Goal: Find contact information: Find contact information

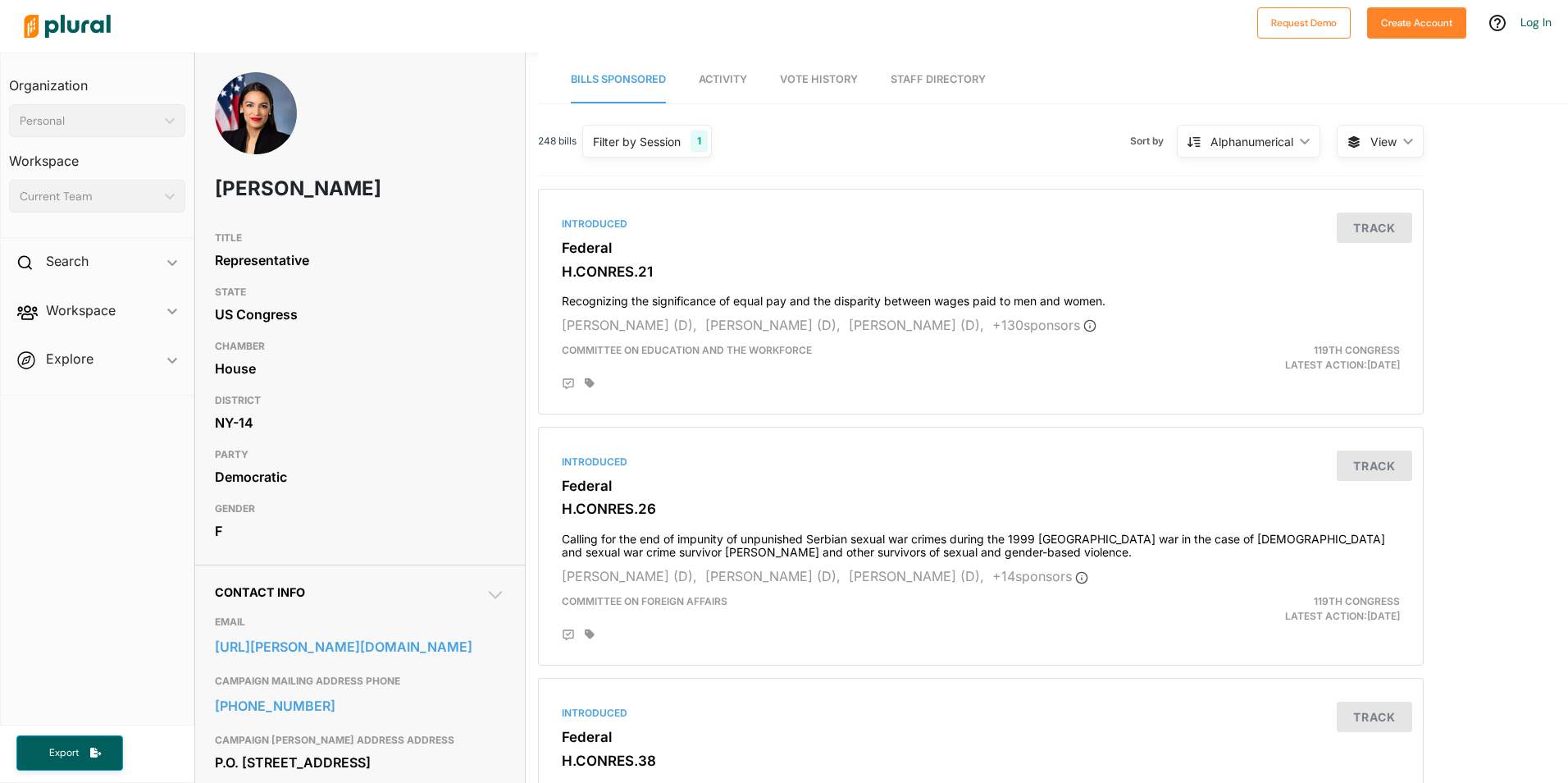
drag, startPoint x: 218, startPoint y: 190, endPoint x: 358, endPoint y: 210, distance: 141.4
click at [358, 210] on h1 "Alexandria Ocasio-Cortez" at bounding box center [302, 188] width 174 height 50
copy h1 "Alexandria Ocasio-Cortez"
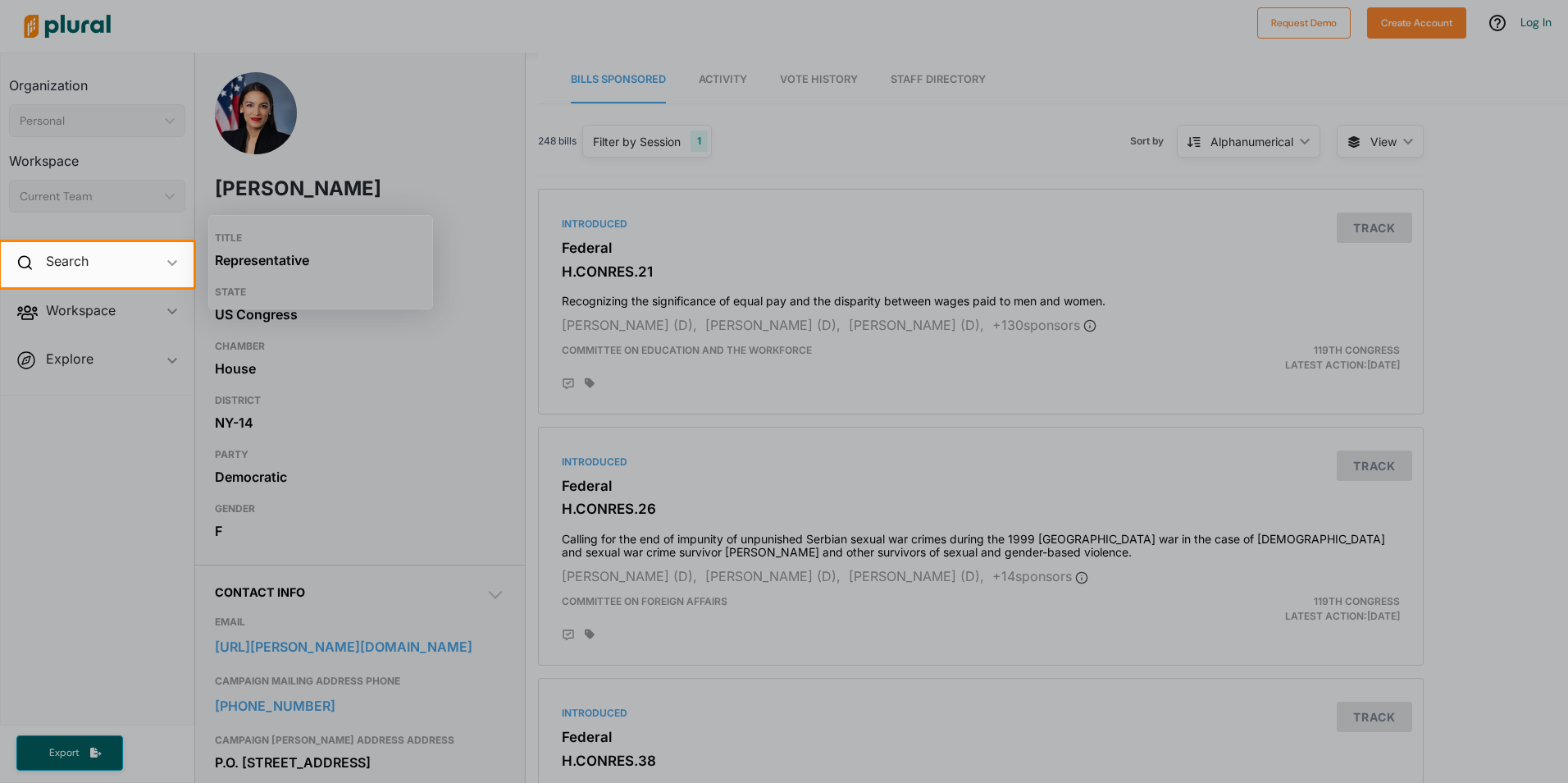
click at [438, 643] on div at bounding box center [784, 535] width 1568 height 495
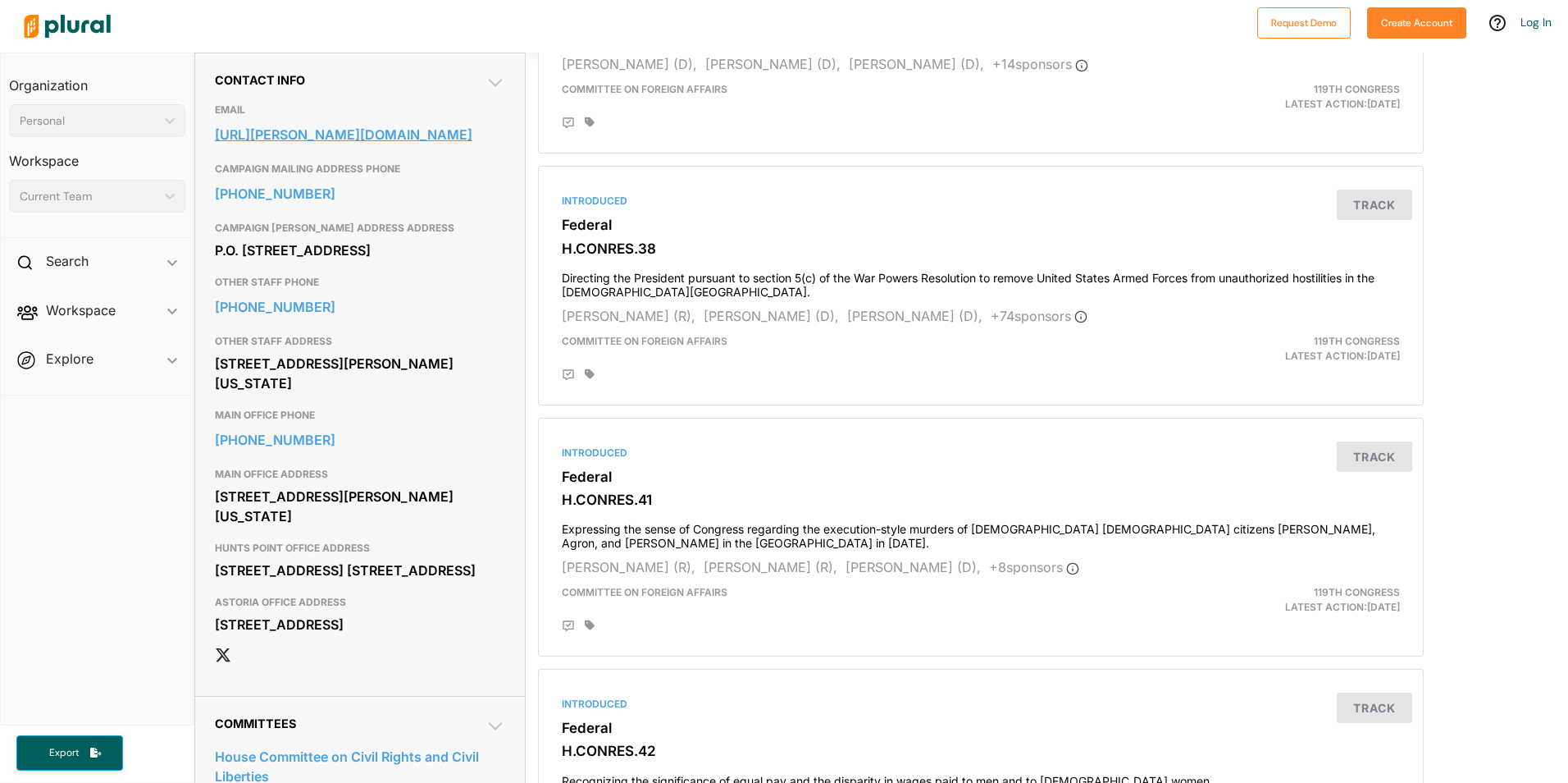
scroll to position [308, 0]
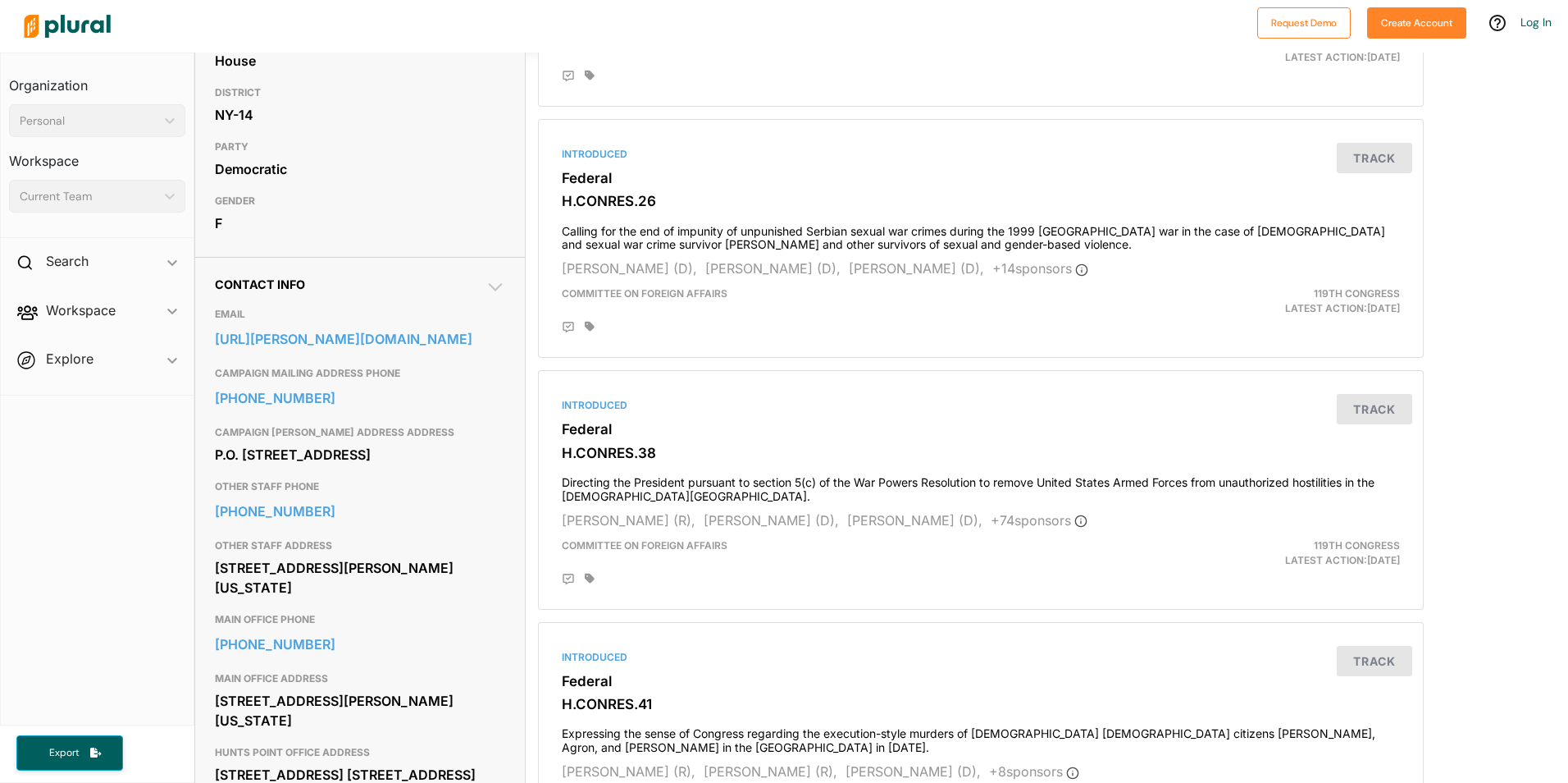
drag, startPoint x: 338, startPoint y: 486, endPoint x: 217, endPoint y: 316, distance: 208.7
click at [217, 316] on div "Contact Info EMAIL https://ocasio-cortez.house.gov/contact CAMPAIGN MAILING ADD…" at bounding box center [360, 579] width 290 height 603
copy div "Contact Info EMAIL https://ocasio-cortez.house.gov/contact CAMPAIGN MAILING ADD…"
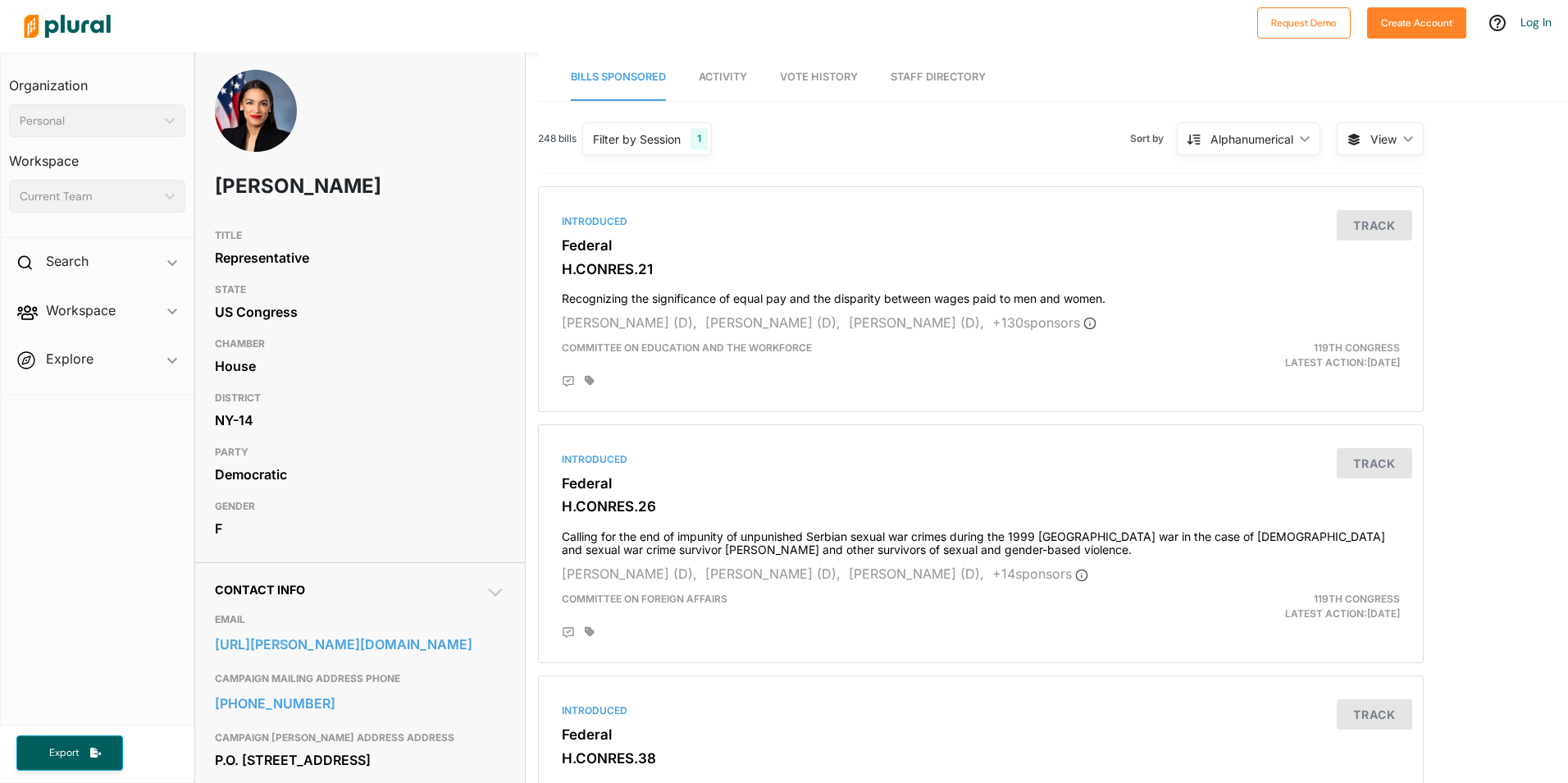
scroll to position [0, 0]
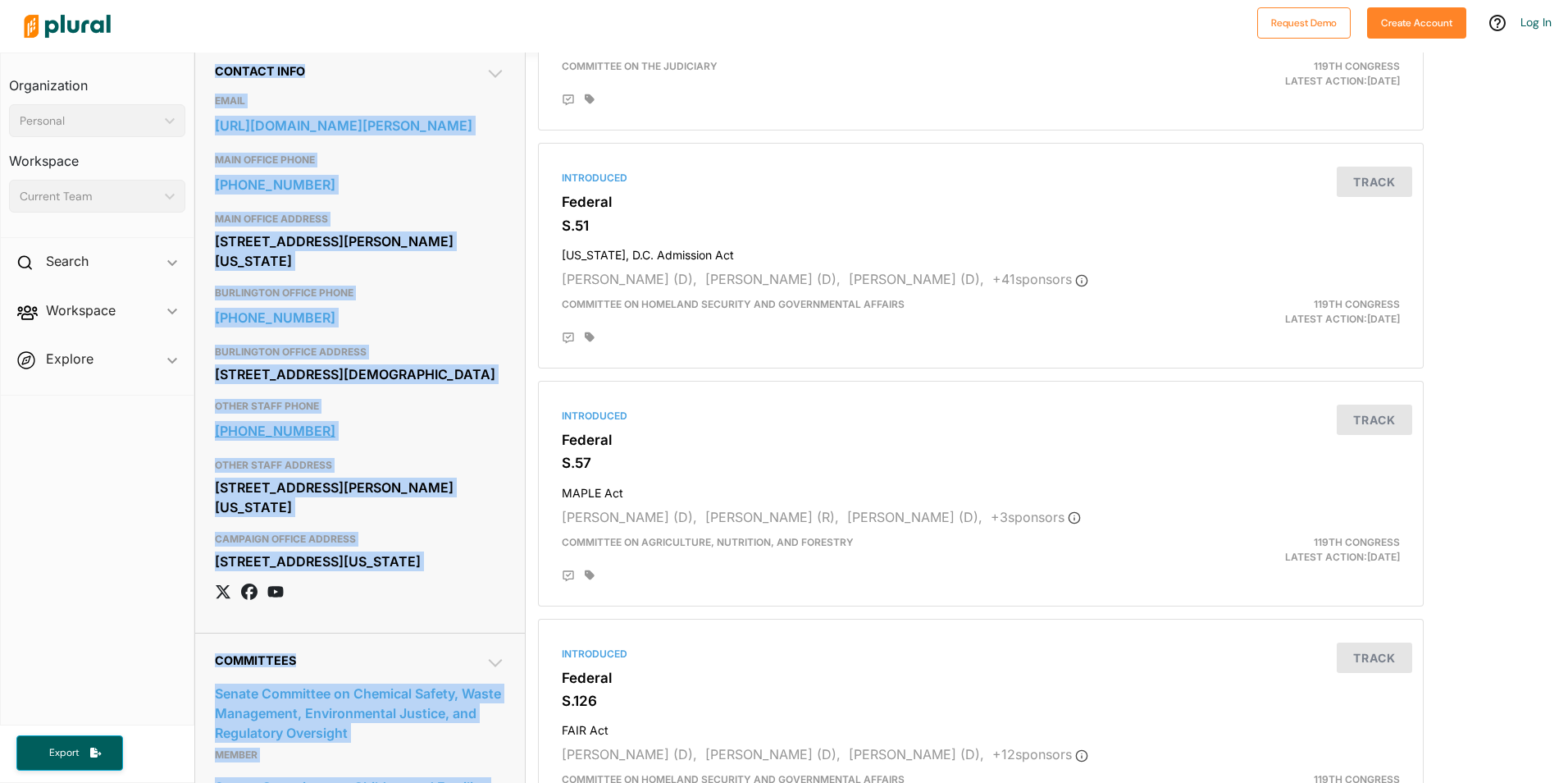
scroll to position [595, 0]
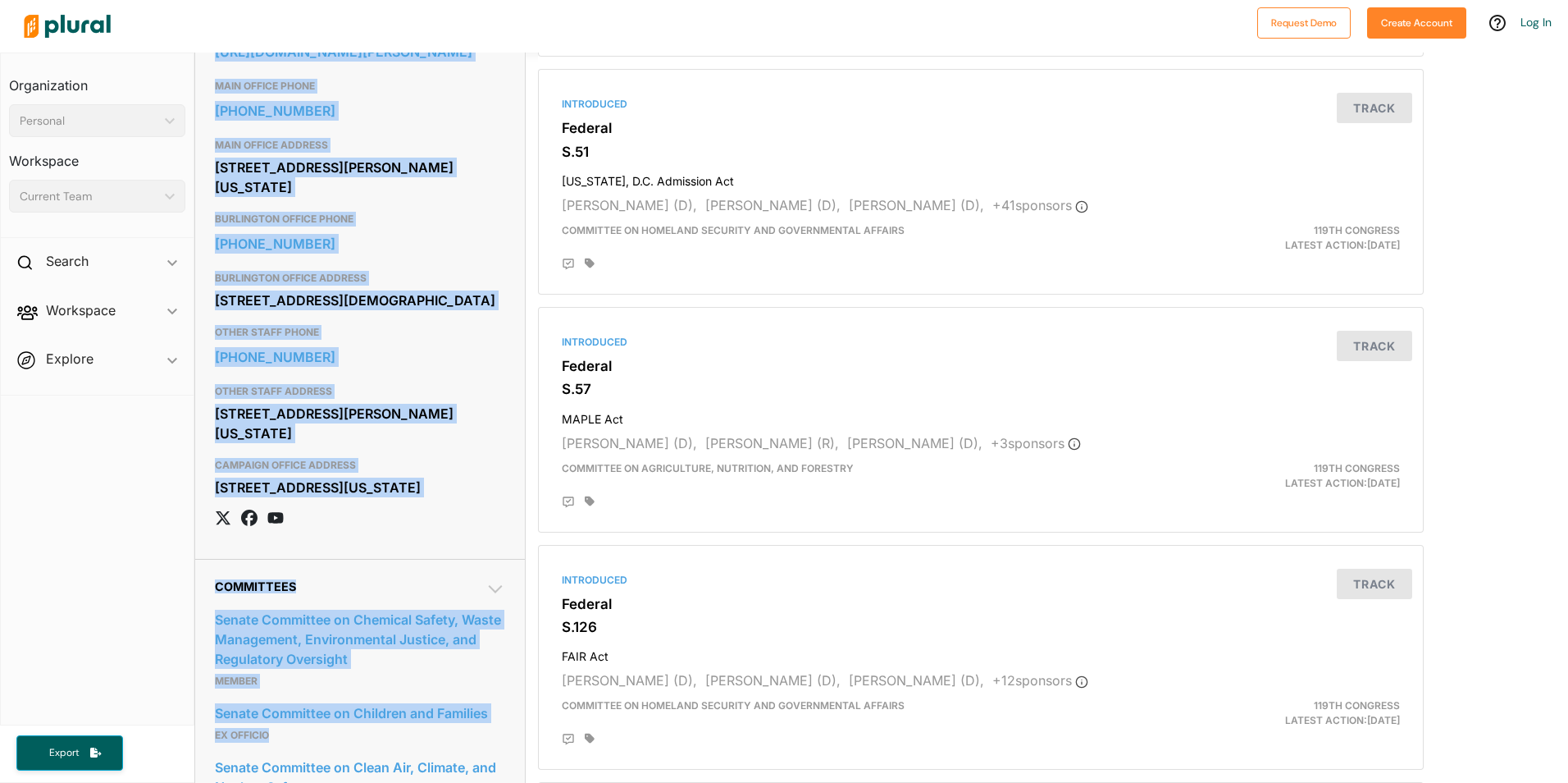
drag, startPoint x: 217, startPoint y: 344, endPoint x: 414, endPoint y: 535, distance: 274.4
click at [414, 535] on div "Contact Info EMAIL [URL][DOMAIN_NAME][PERSON_NAME] MAIN OFFICE PHONE [PHONE_NUM…" at bounding box center [360, 265] width 290 height 549
copy div "Contact Info EMAIL [URL][DOMAIN_NAME][PERSON_NAME] MAIN OFFICE PHONE [PHONE_NUM…"
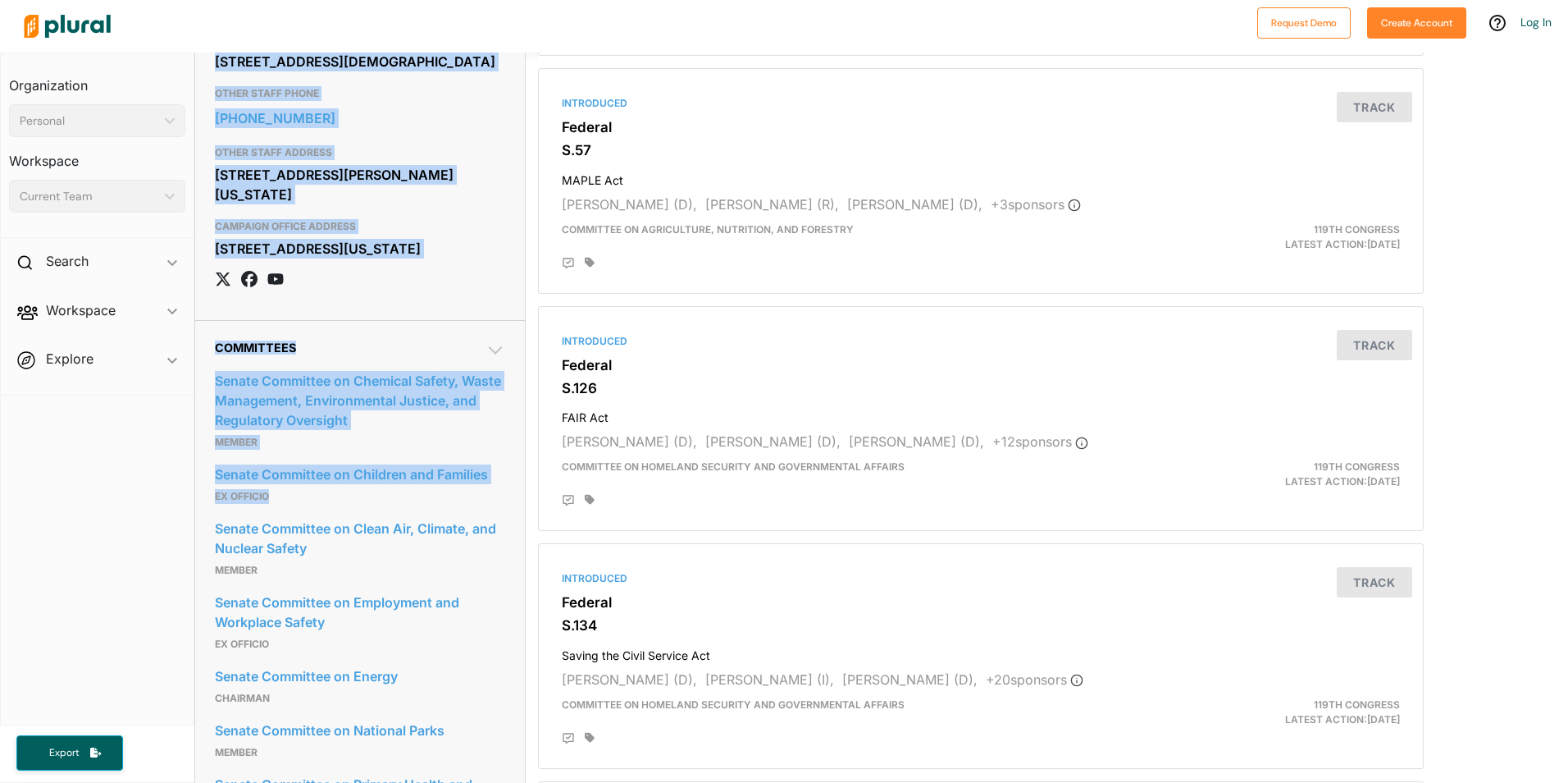
scroll to position [1087, 0]
